Goal: Download file/media

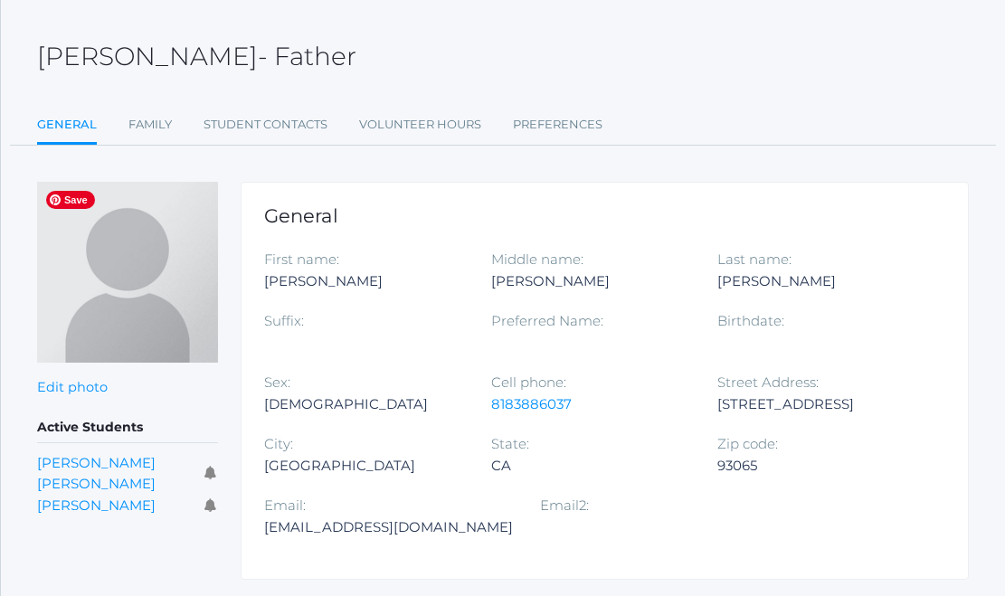
scroll to position [119, 0]
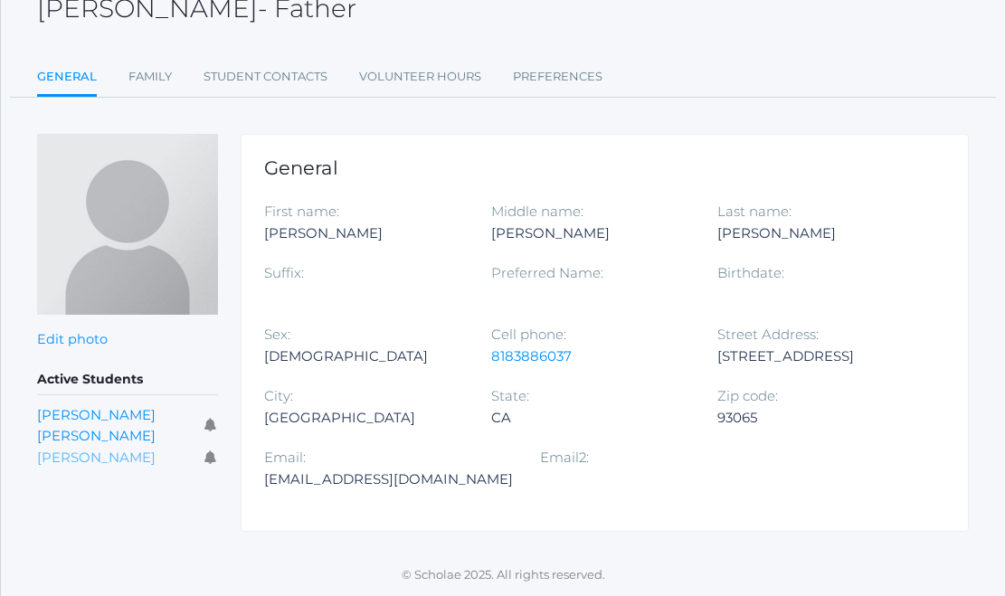
click at [85, 449] on link "[PERSON_NAME]" at bounding box center [96, 457] width 118 height 17
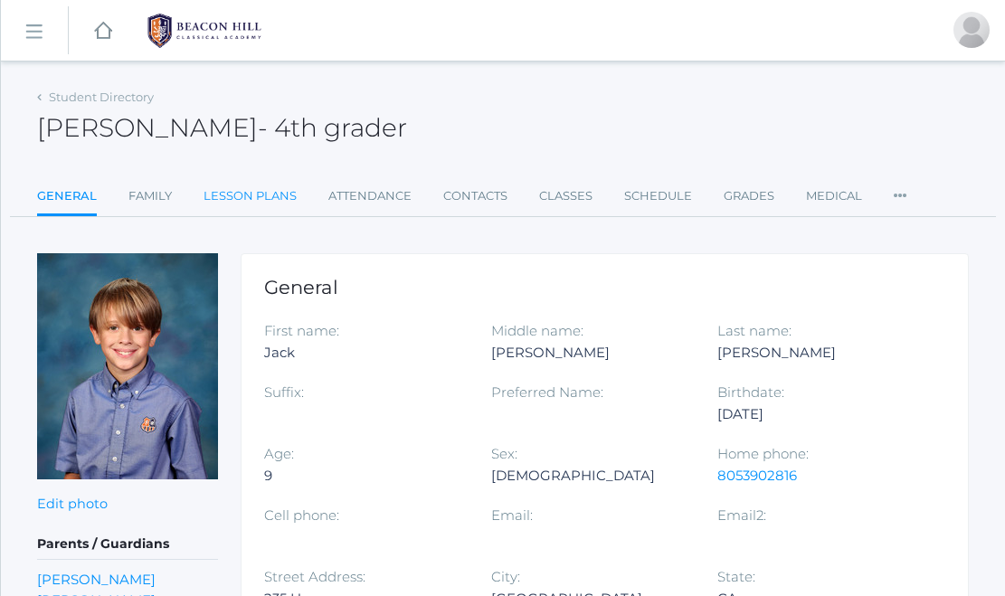
click at [250, 191] on link "Lesson Plans" at bounding box center [250, 196] width 93 height 36
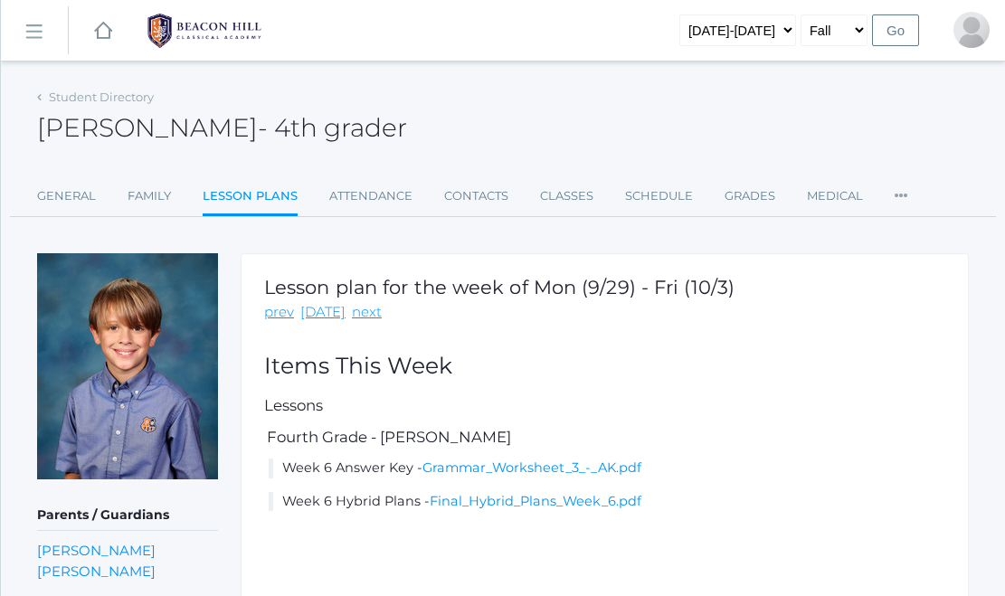
scroll to position [95, 0]
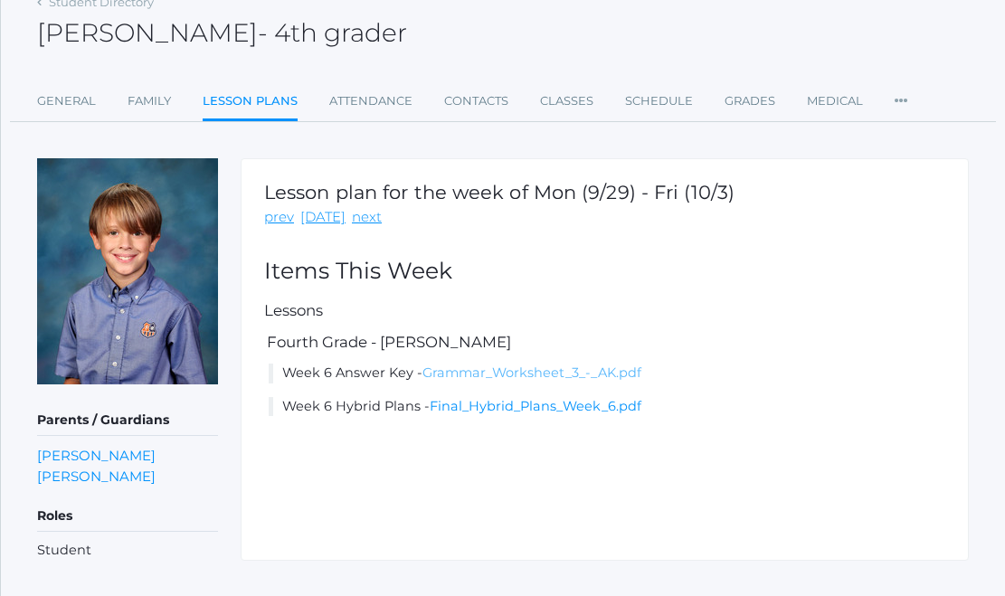
click at [481, 378] on link "Grammar_Worksheet_3_-_AK.pdf" at bounding box center [531, 373] width 219 height 16
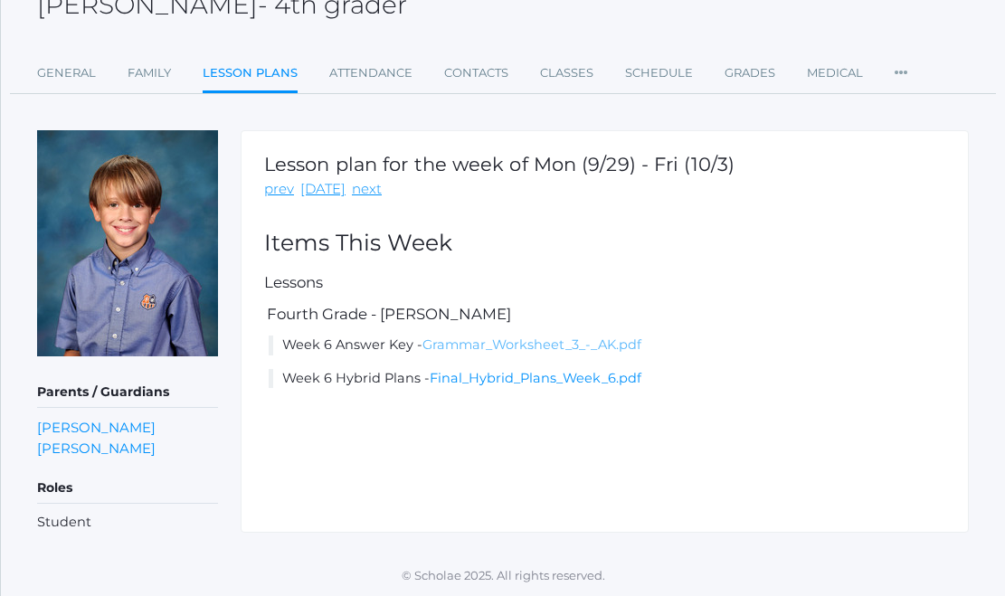
click at [488, 344] on link "Grammar_Worksheet_3_-_AK.pdf" at bounding box center [531, 344] width 219 height 16
click at [479, 382] on link "Final_Hybrid_Plans_Week_6.pdf" at bounding box center [536, 378] width 212 height 16
